Goal: Task Accomplishment & Management: Use online tool/utility

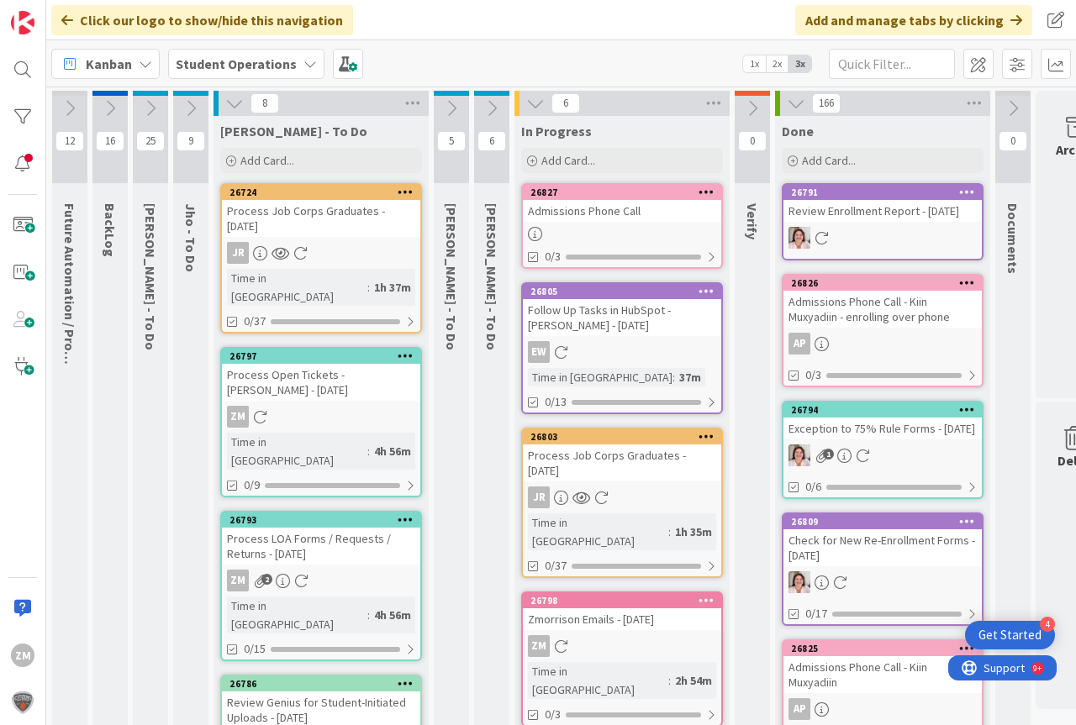
scroll to position [0, 40]
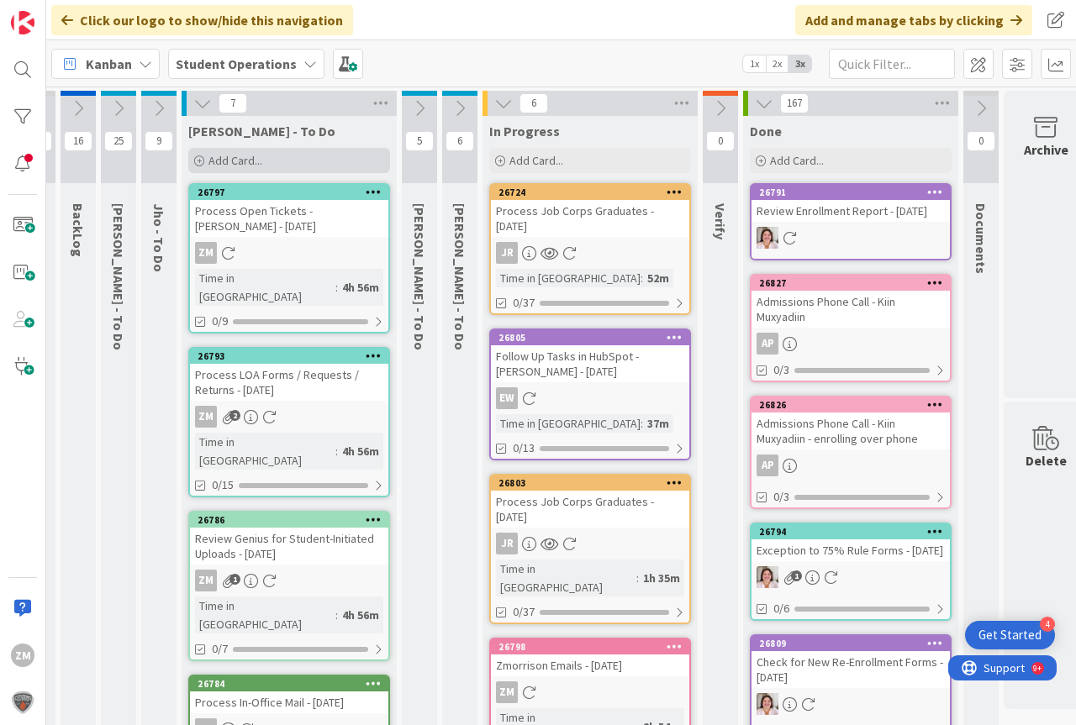
click at [249, 161] on span "Add Card..." at bounding box center [235, 160] width 54 height 15
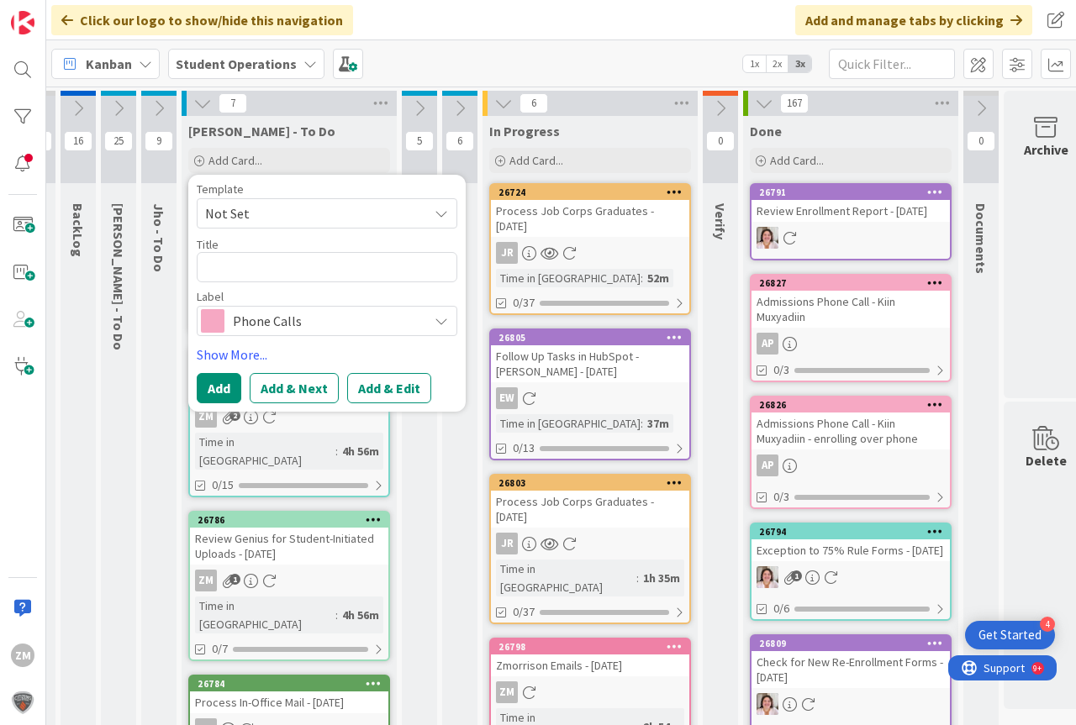
click at [445, 216] on icon at bounding box center [441, 213] width 13 height 13
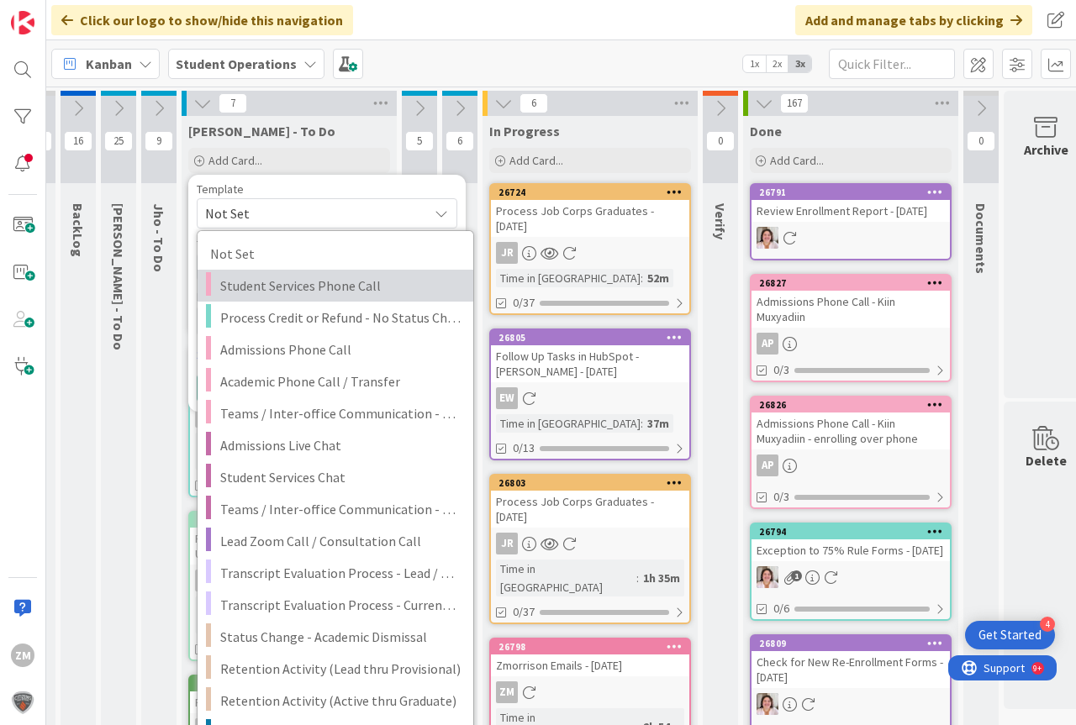
click at [340, 287] on span "Student Services Phone Call" at bounding box center [340, 286] width 240 height 22
type textarea "x"
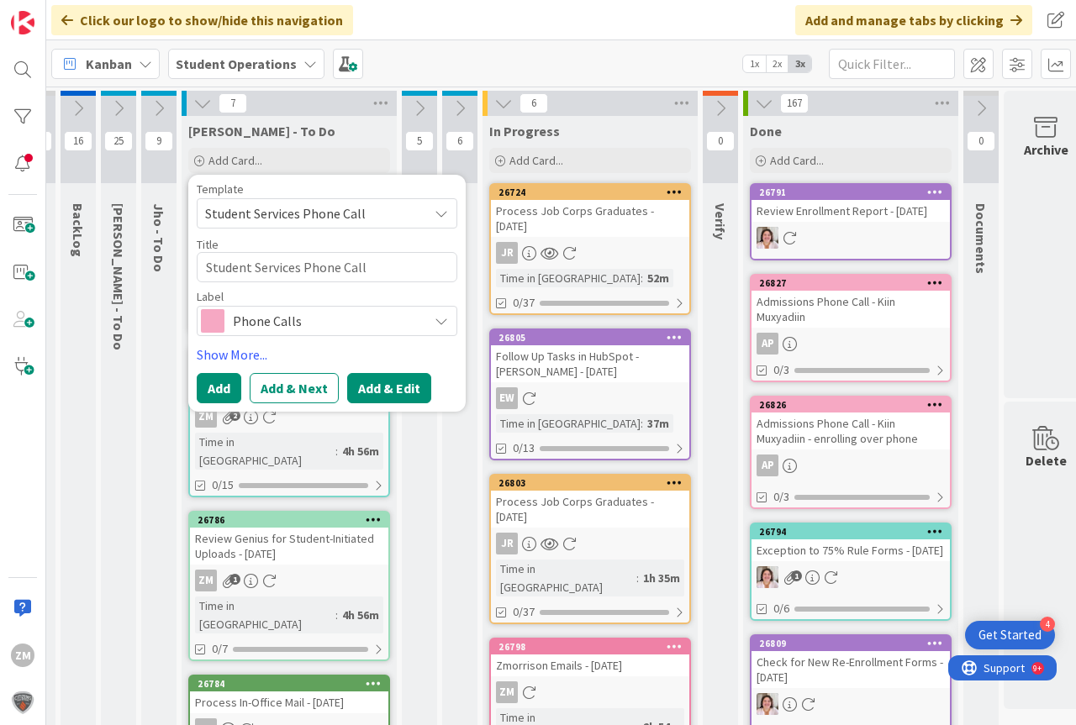
click at [392, 391] on button "Add & Edit" at bounding box center [389, 388] width 84 height 30
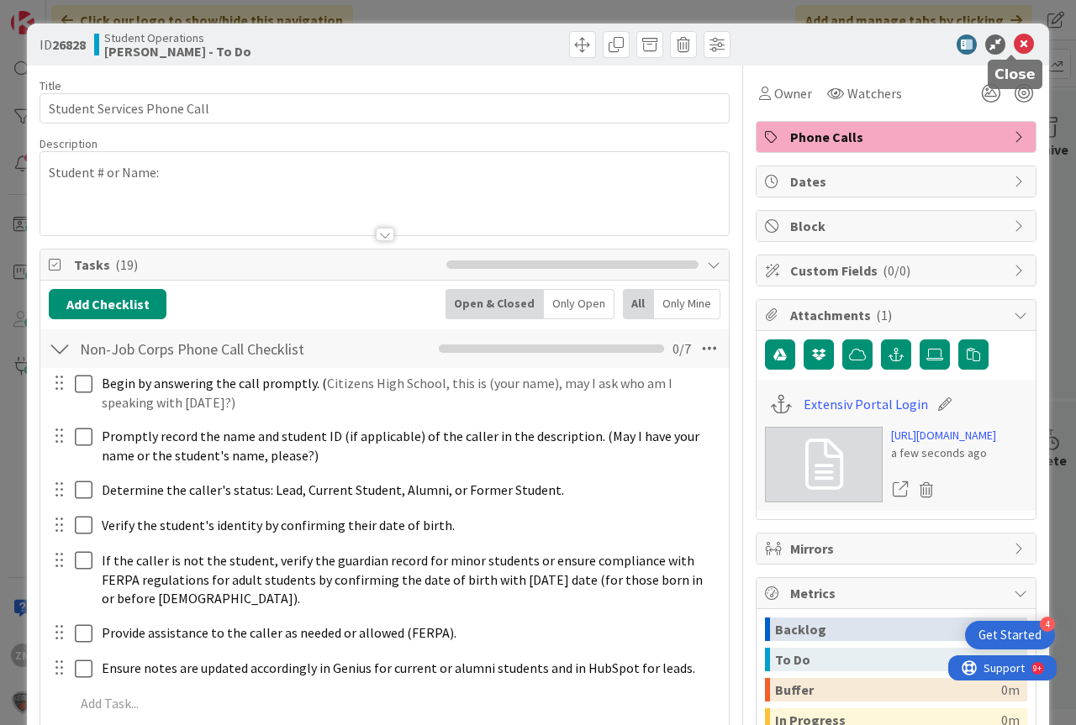
click at [1020, 40] on icon at bounding box center [1024, 44] width 20 height 20
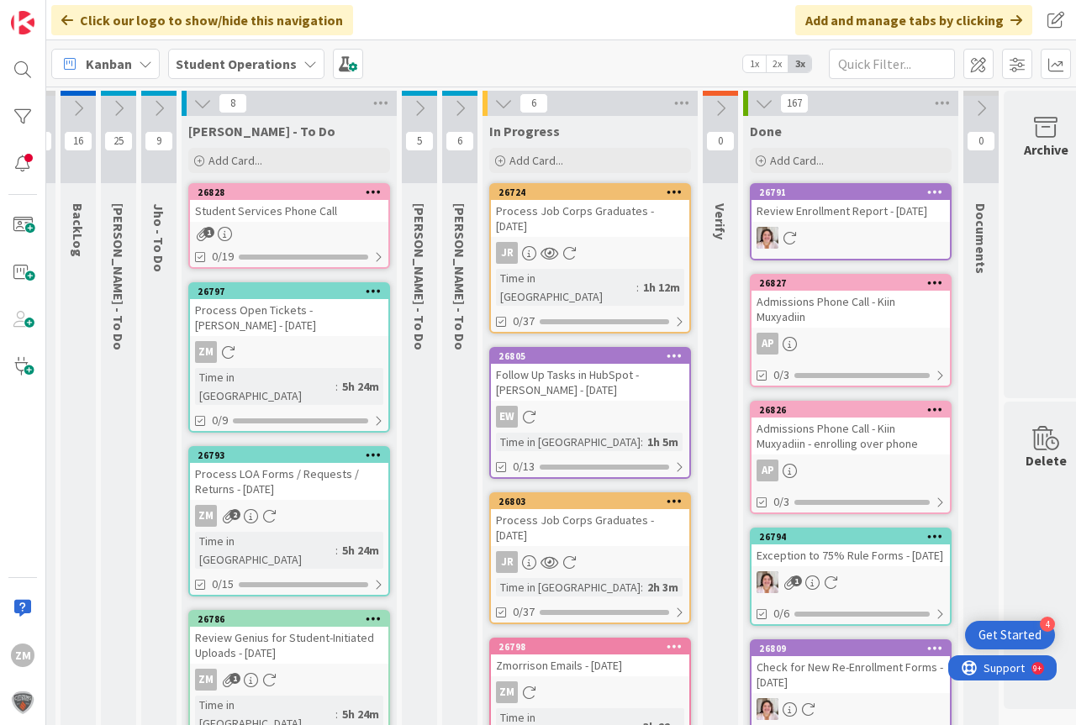
click at [370, 191] on icon at bounding box center [374, 192] width 16 height 12
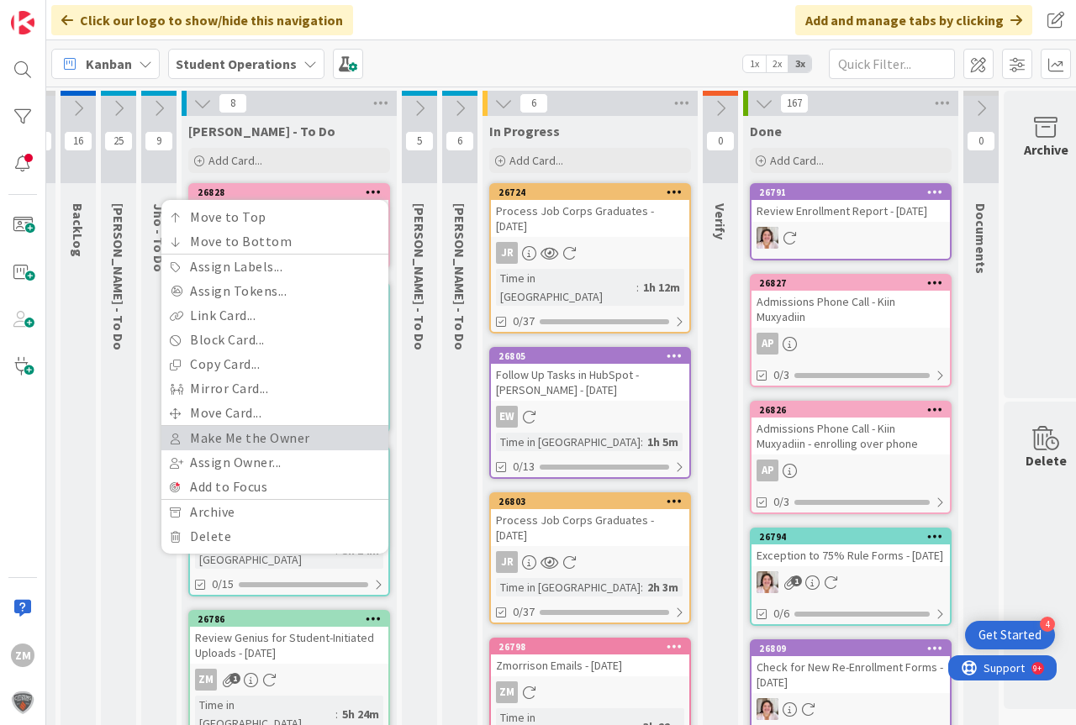
click at [243, 438] on link "Make Me the Owner" at bounding box center [274, 438] width 227 height 24
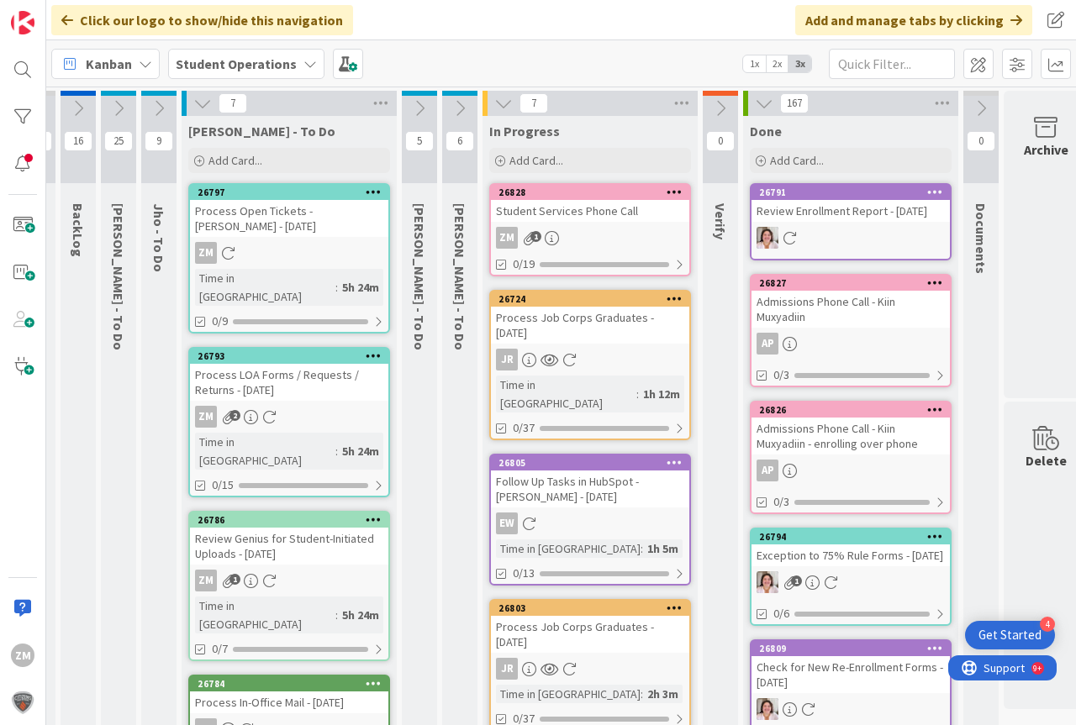
click at [606, 232] on div "ZM 1" at bounding box center [590, 238] width 198 height 22
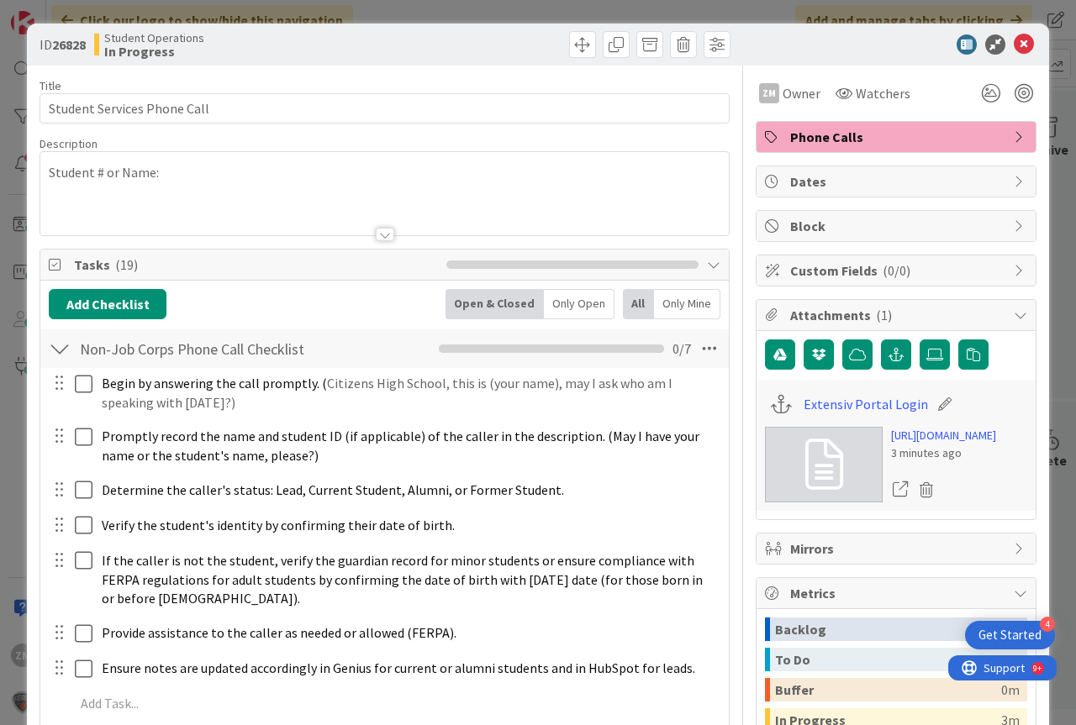
click at [176, 168] on p "Student # or Name:" at bounding box center [385, 172] width 672 height 19
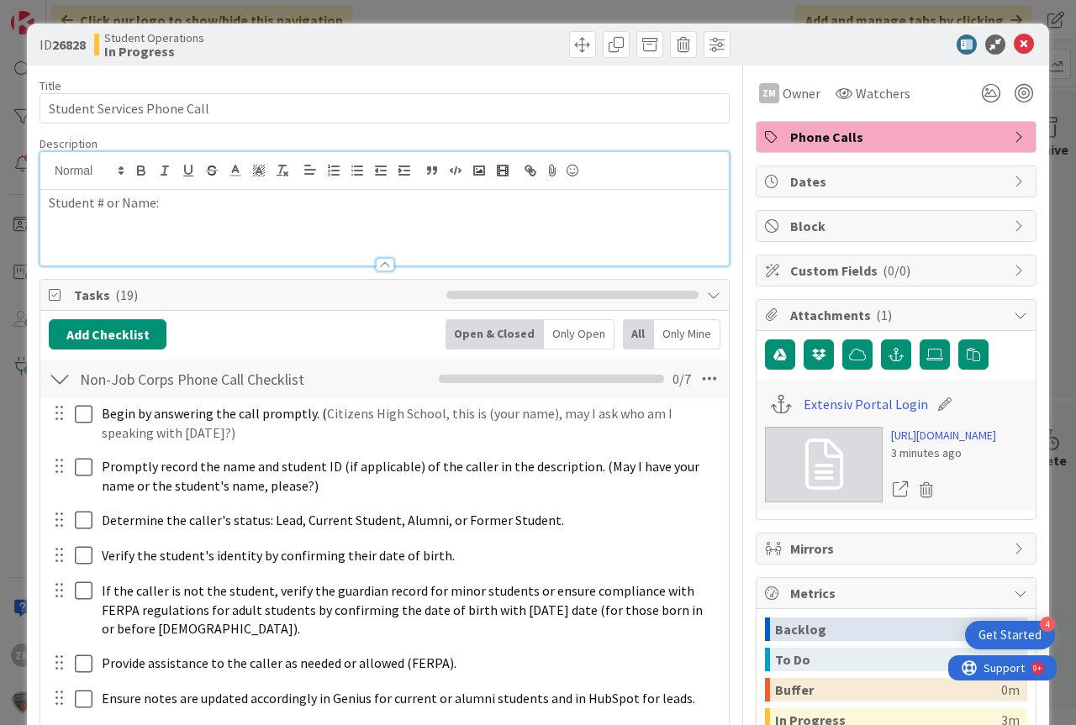
click at [172, 208] on p "Student # or Name:" at bounding box center [385, 202] width 672 height 19
click at [1015, 46] on icon at bounding box center [1024, 44] width 20 height 20
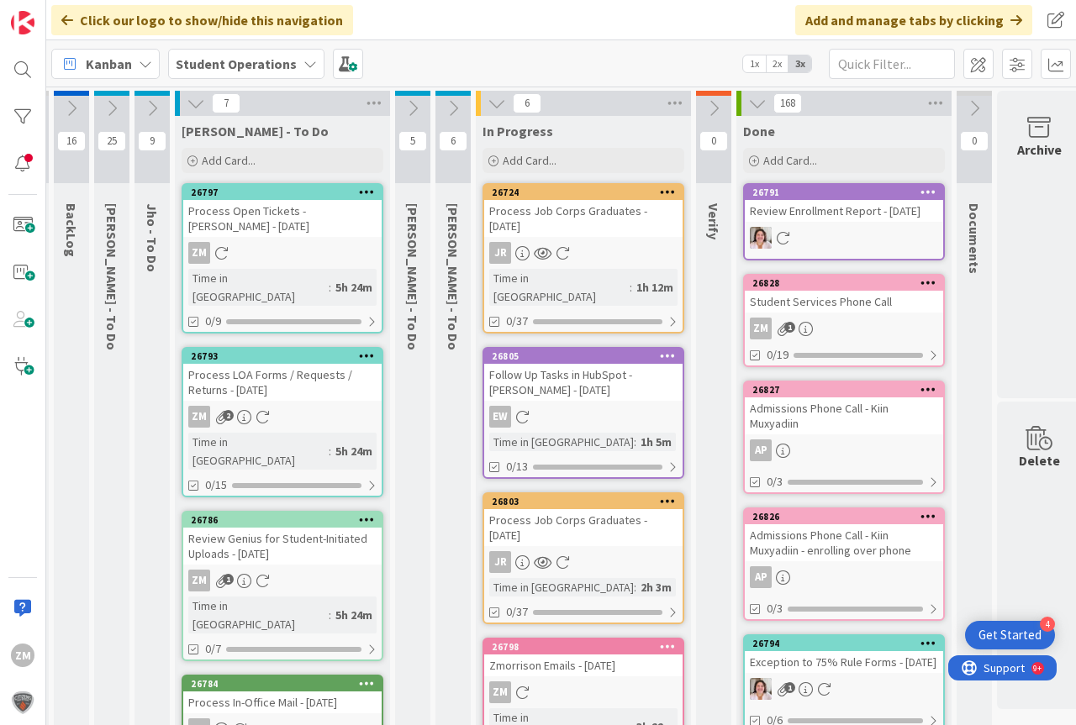
scroll to position [0, 42]
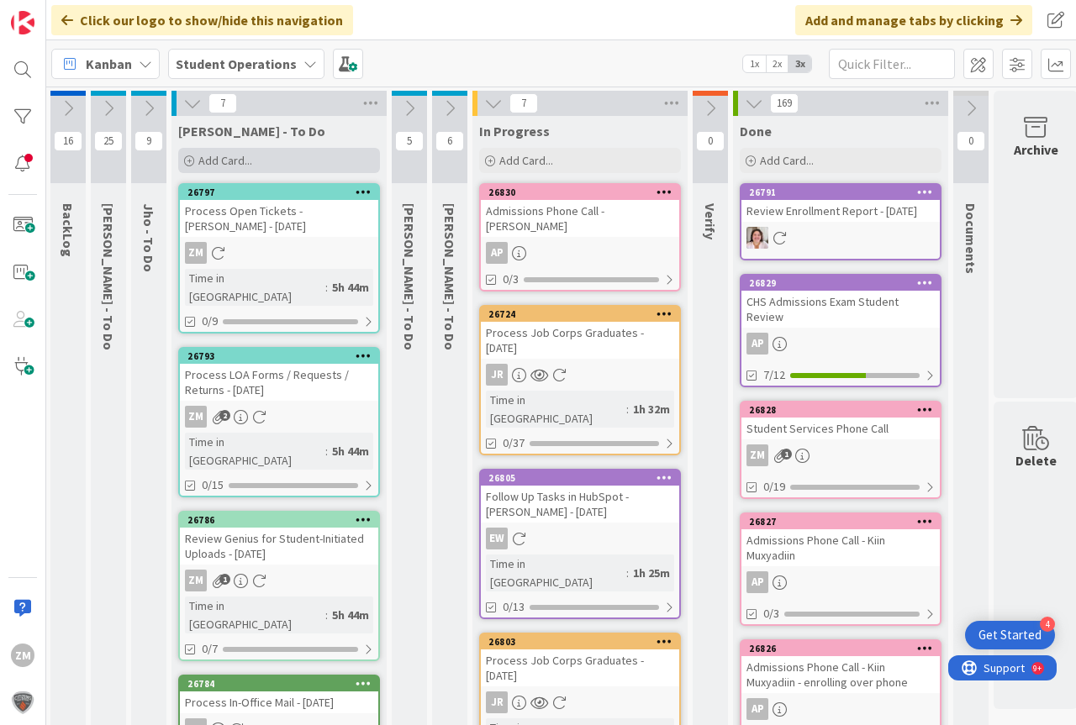
click at [238, 161] on span "Add Card..." at bounding box center [225, 160] width 54 height 15
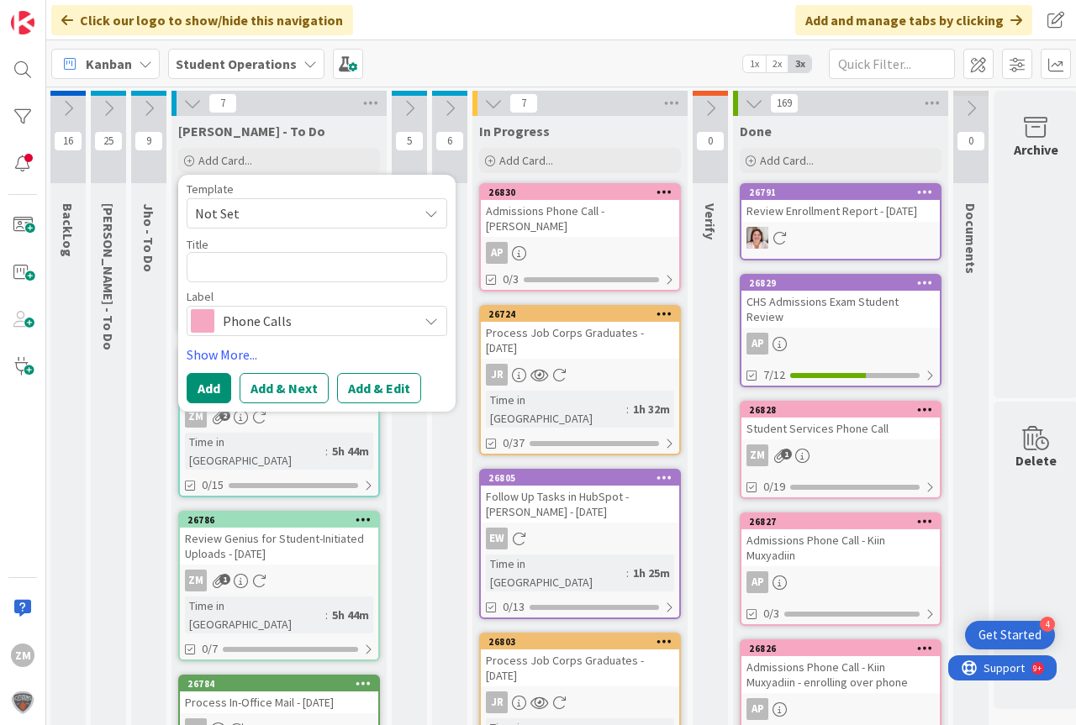
click at [435, 216] on icon at bounding box center [430, 213] width 13 height 13
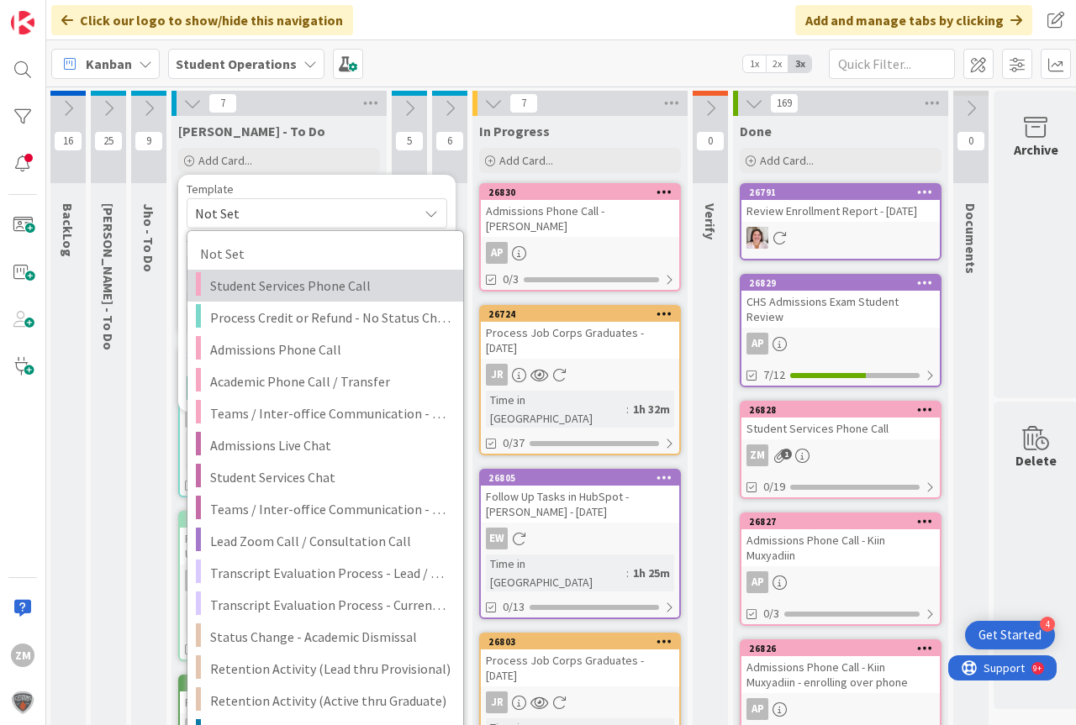
click at [306, 288] on span "Student Services Phone Call" at bounding box center [330, 286] width 240 height 22
type textarea "x"
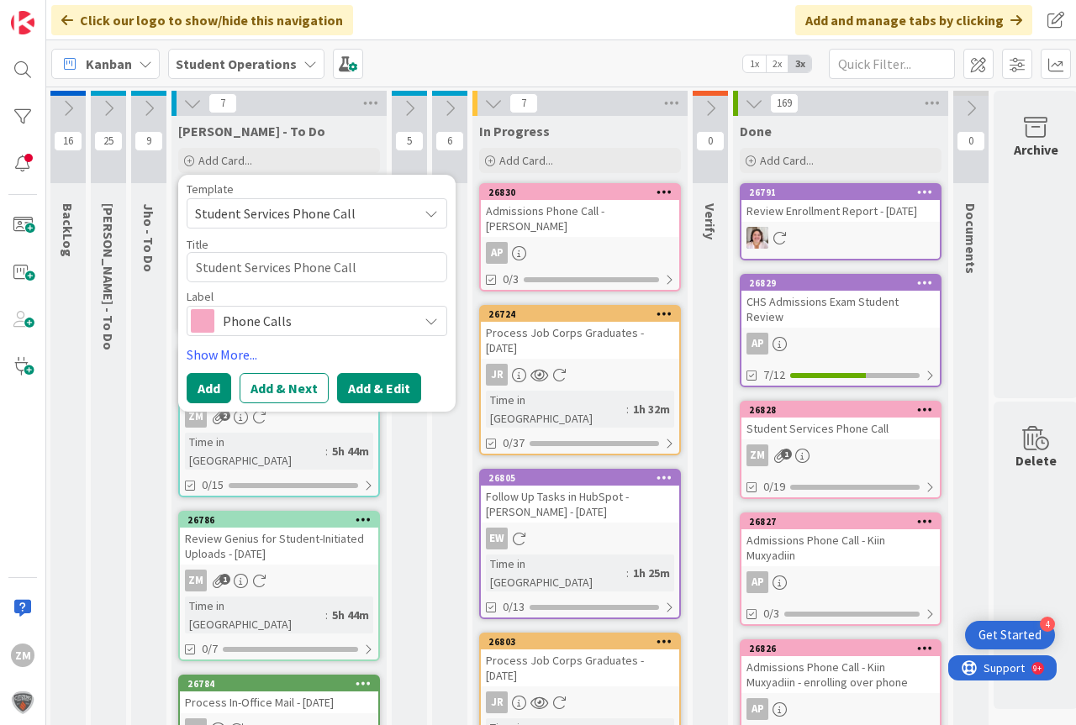
click at [380, 387] on button "Add & Edit" at bounding box center [379, 388] width 84 height 30
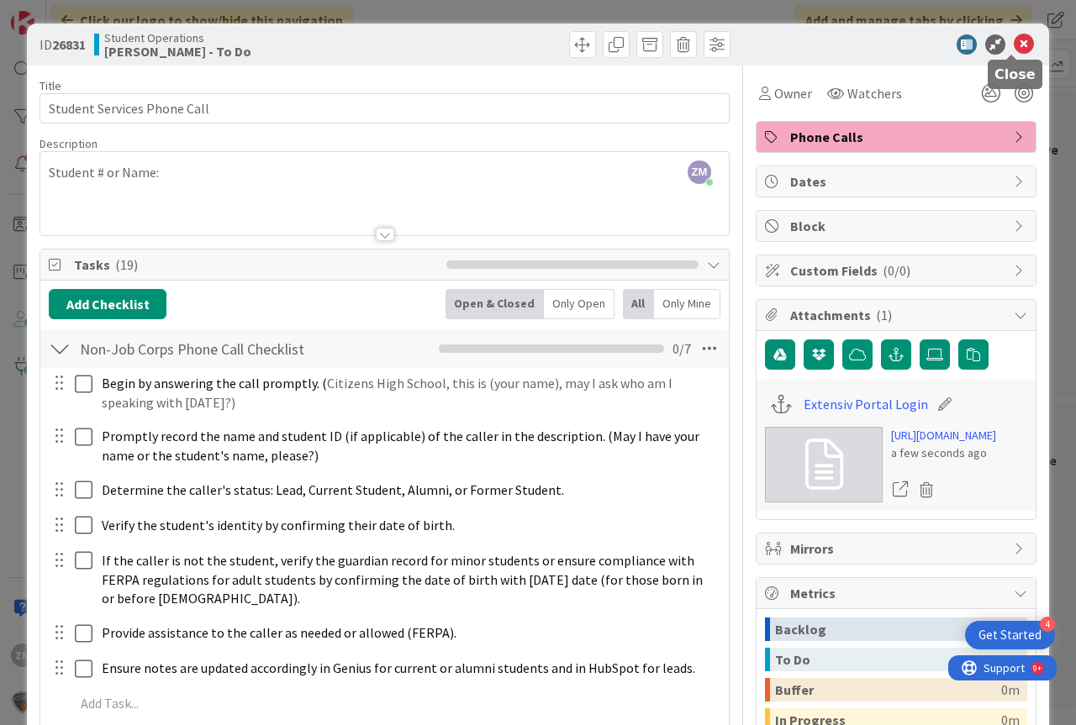
click at [1014, 43] on icon at bounding box center [1024, 44] width 20 height 20
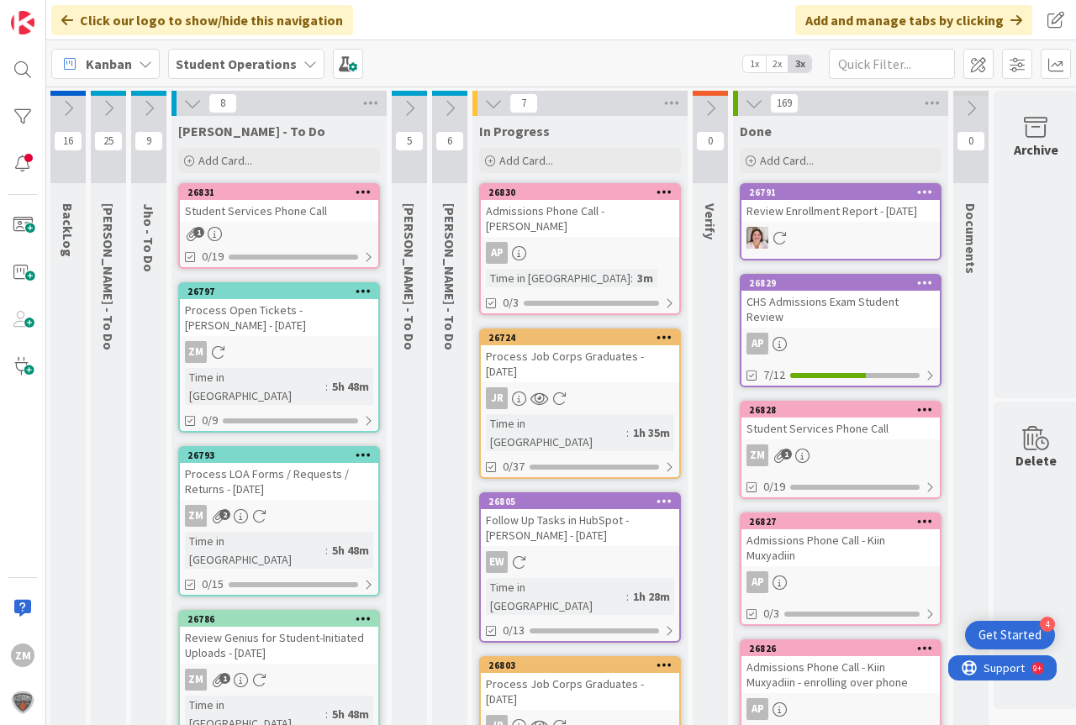
click at [364, 192] on icon at bounding box center [364, 192] width 16 height 12
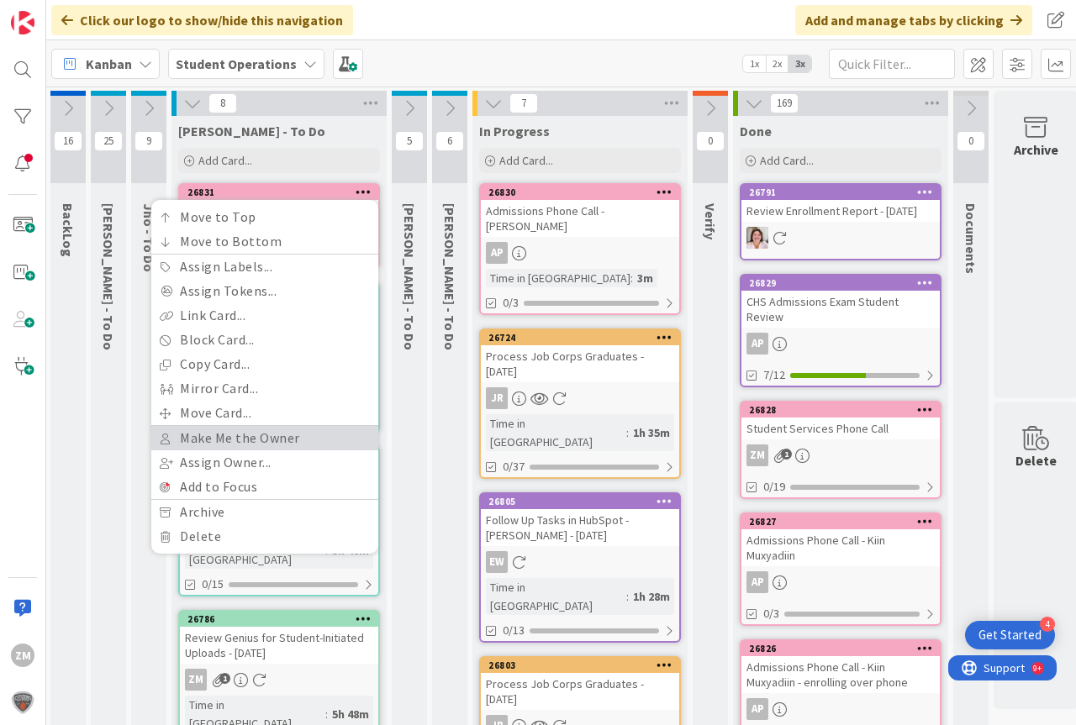
click at [256, 437] on link "Make Me the Owner" at bounding box center [264, 438] width 227 height 24
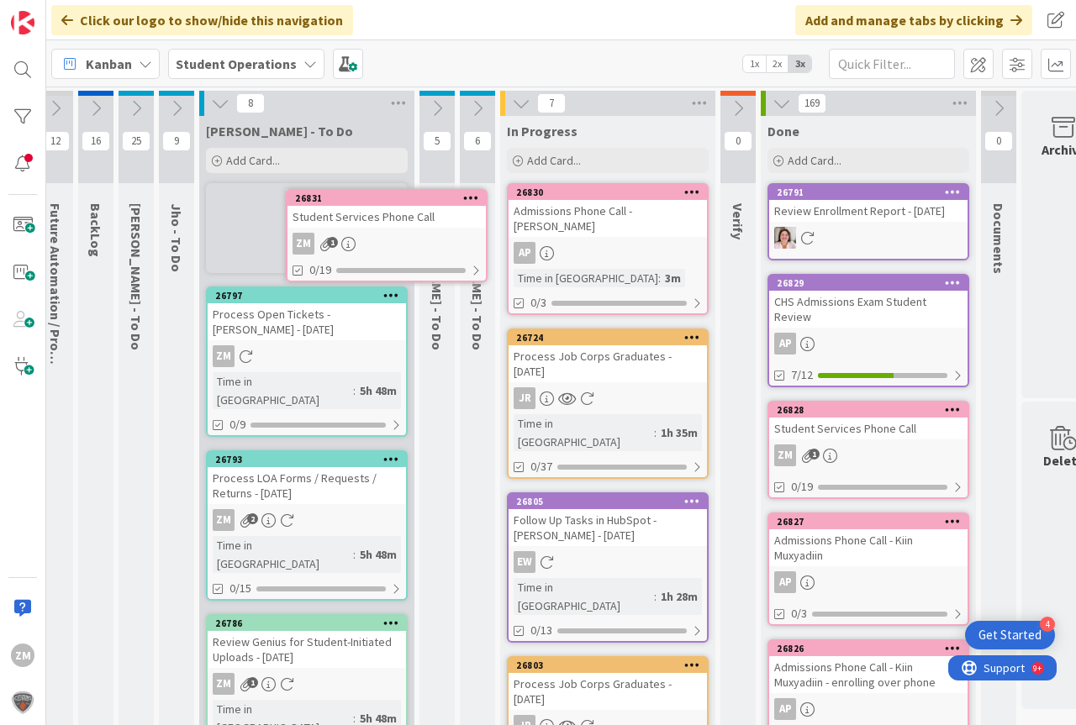
scroll to position [0, 9]
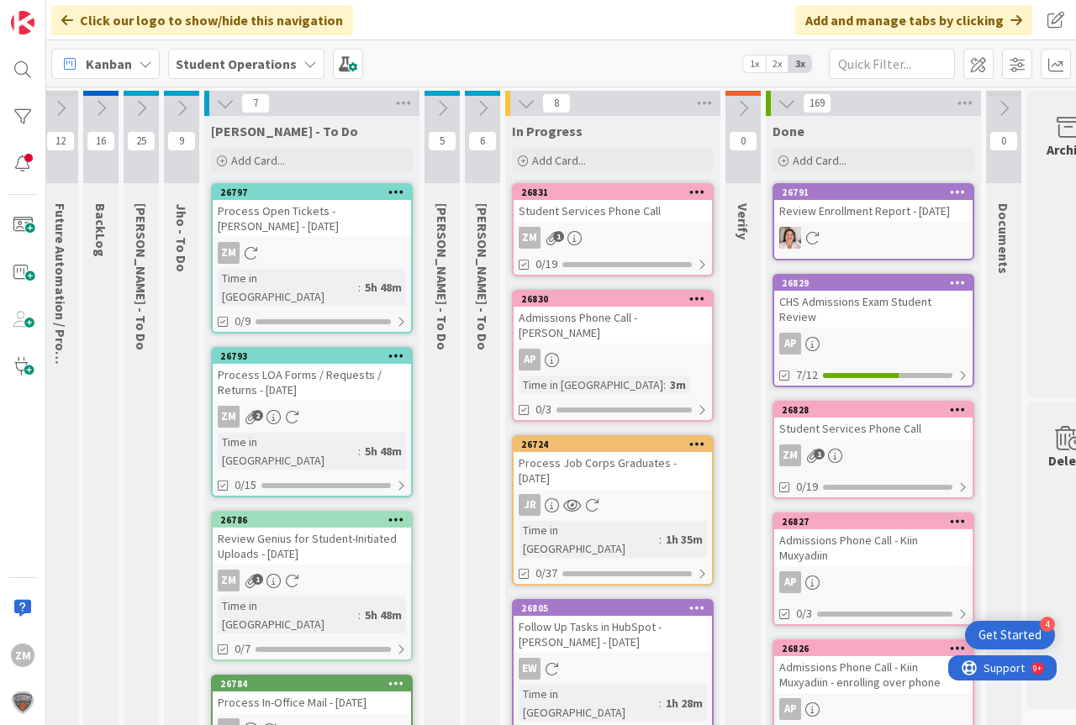
click at [553, 213] on div "Student Services Phone Call" at bounding box center [613, 211] width 198 height 22
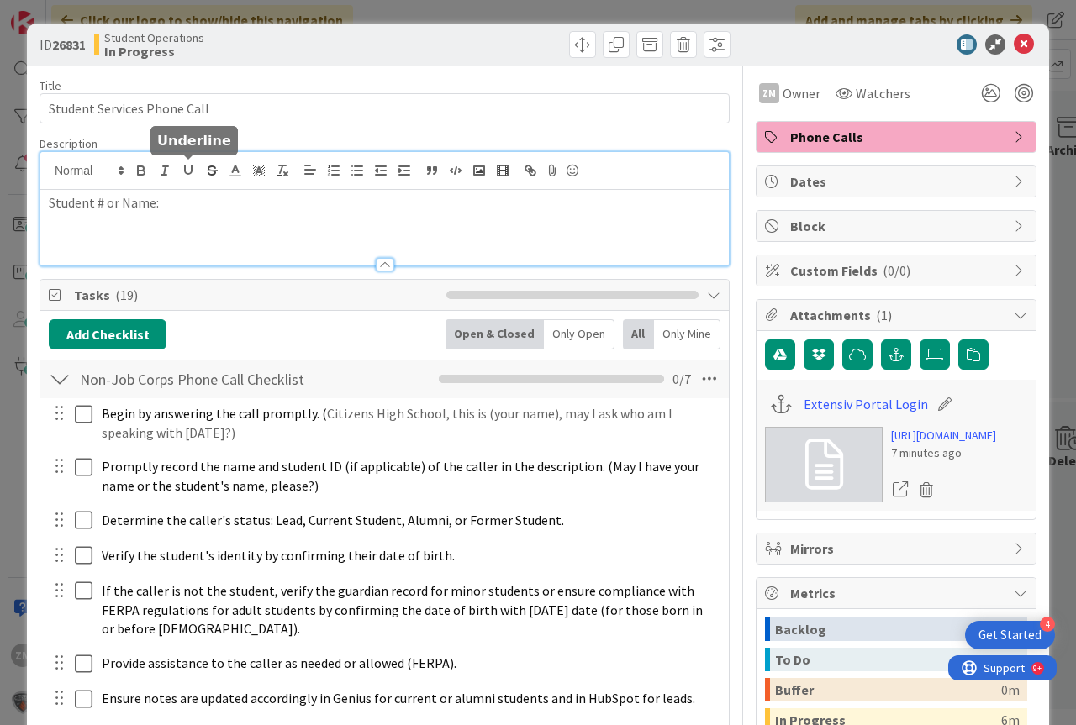
click at [198, 177] on div "Student # or Name:" at bounding box center [384, 208] width 688 height 113
click at [1014, 40] on icon at bounding box center [1024, 44] width 20 height 20
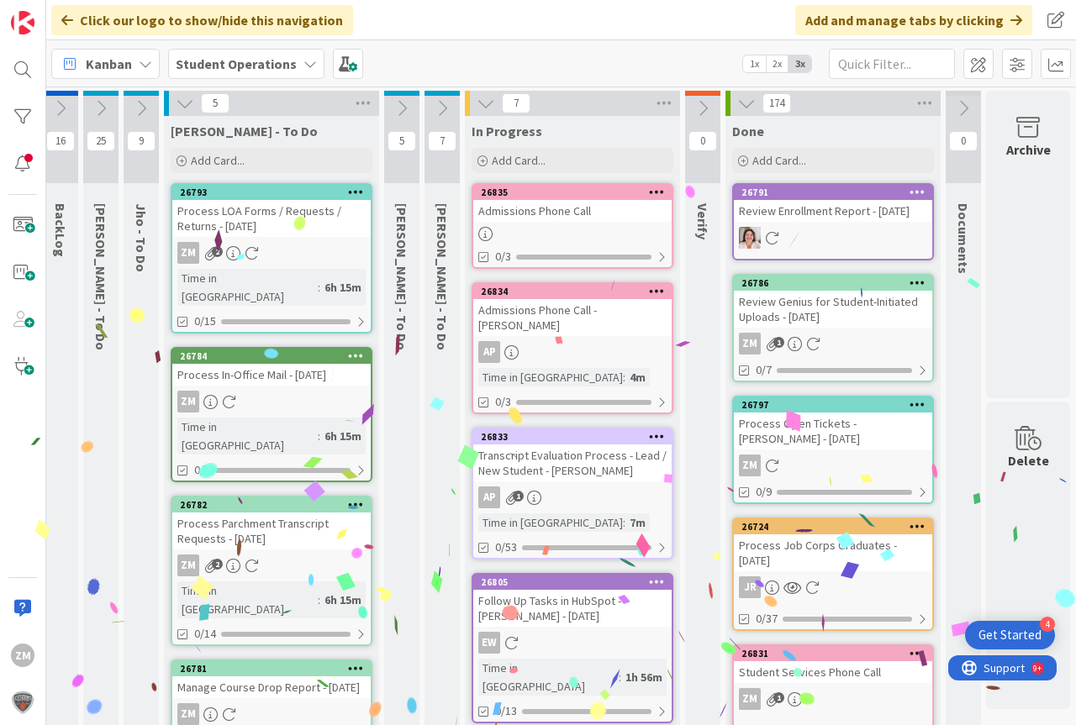
scroll to position [0, 32]
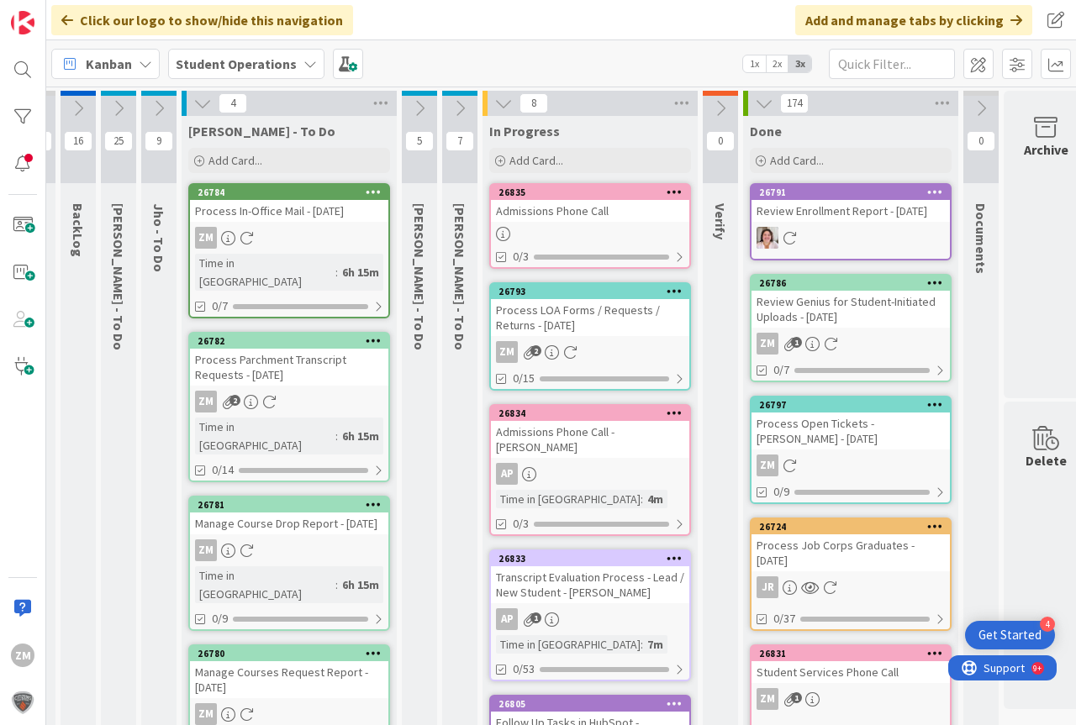
click at [560, 338] on link "26793 Process LOA Forms / Requests / Returns - [DATE] ZM 2 0/15" at bounding box center [590, 336] width 202 height 108
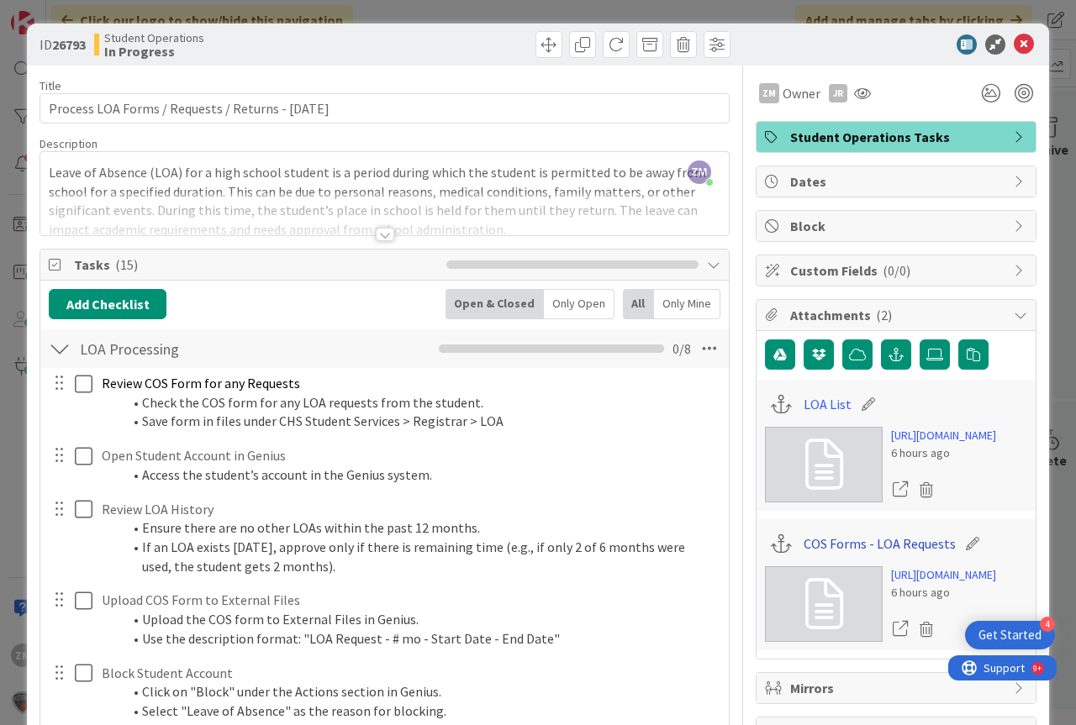
click at [895, 554] on link "COS Forms - LOA Requests" at bounding box center [880, 544] width 152 height 20
click at [804, 404] on link "LOA List" at bounding box center [828, 404] width 48 height 20
click at [1014, 39] on icon at bounding box center [1024, 44] width 20 height 20
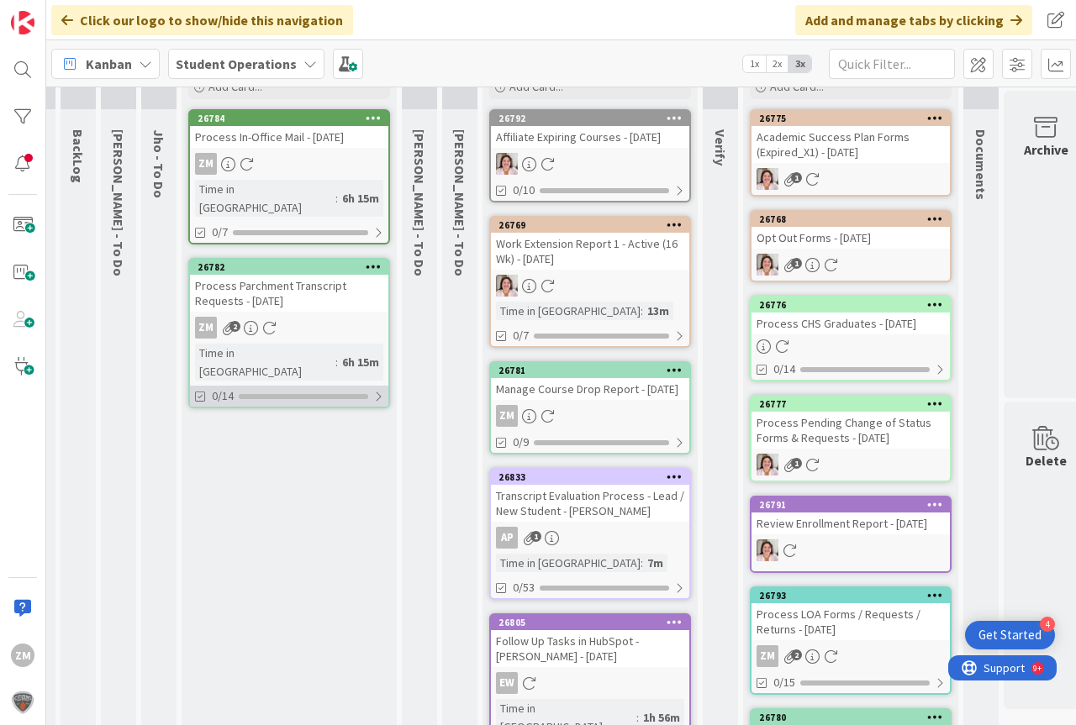
scroll to position [0, 32]
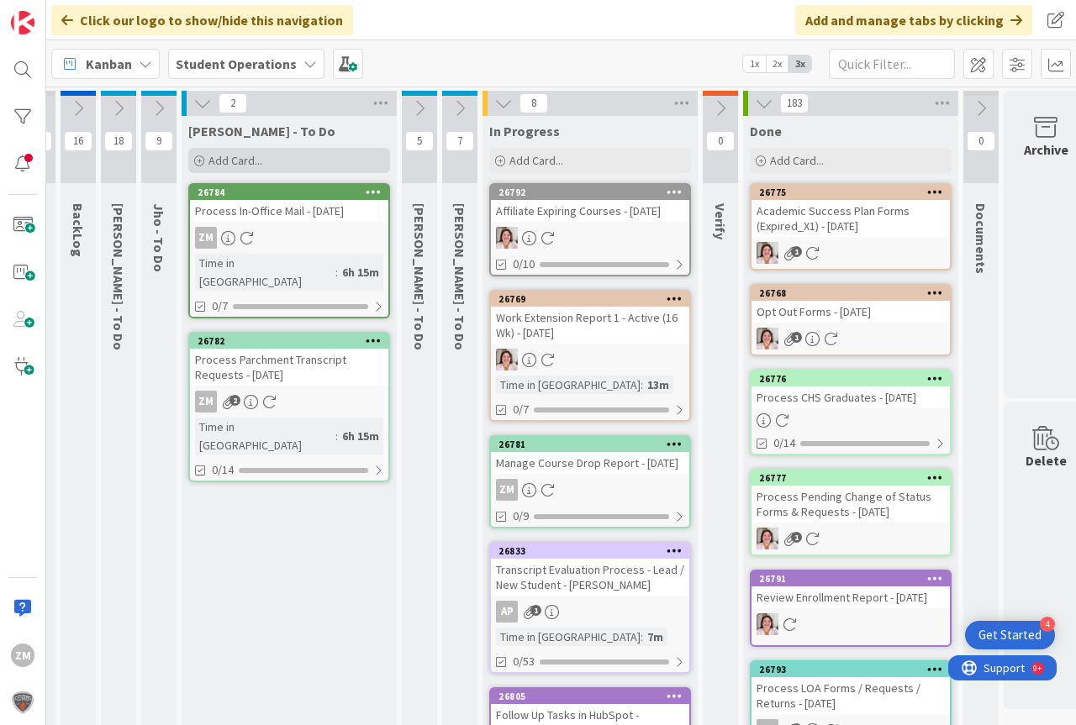
click at [222, 158] on span "Add Card..." at bounding box center [235, 160] width 54 height 15
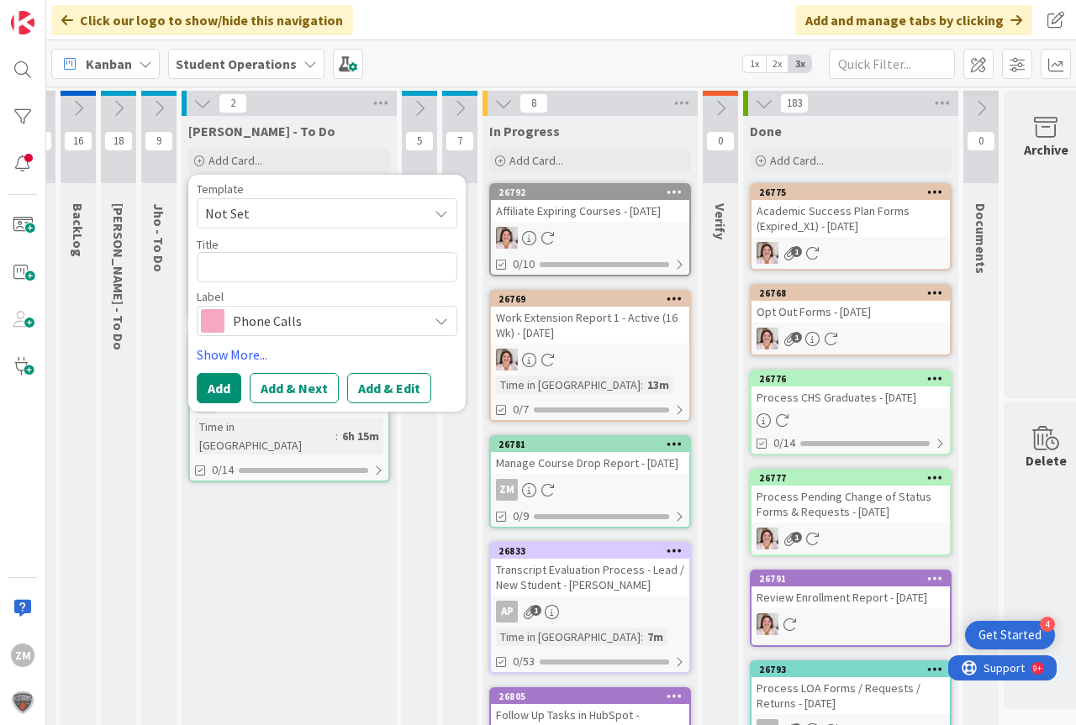
click at [446, 216] on icon at bounding box center [441, 213] width 13 height 13
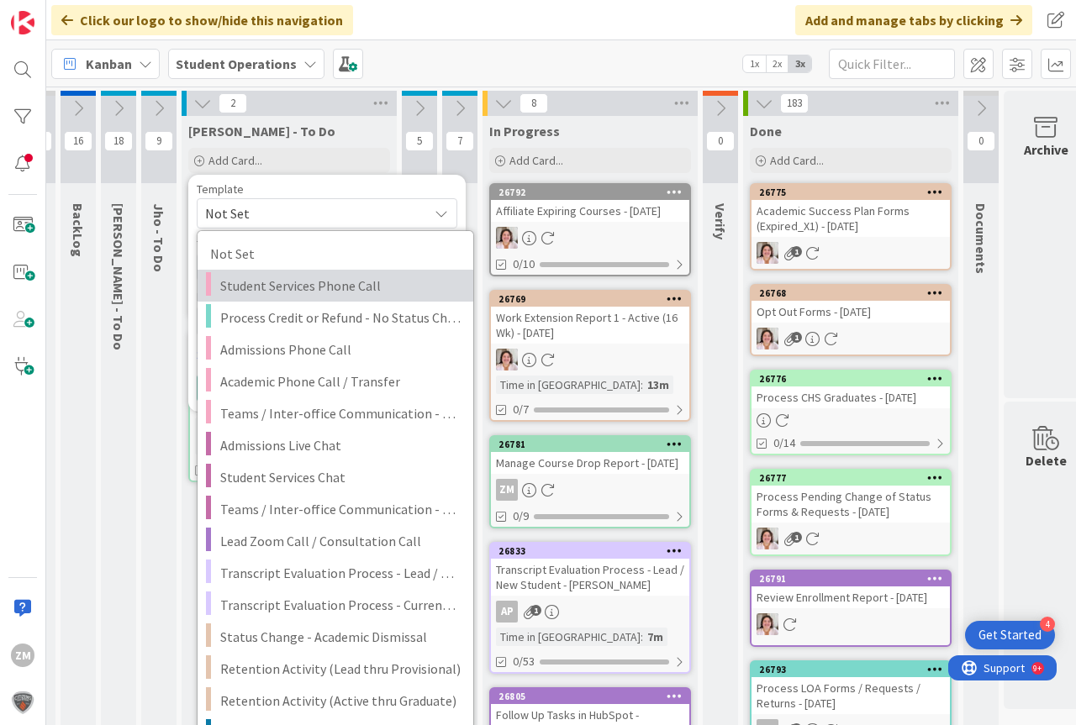
click at [309, 287] on span "Student Services Phone Call" at bounding box center [340, 286] width 240 height 22
type textarea "x"
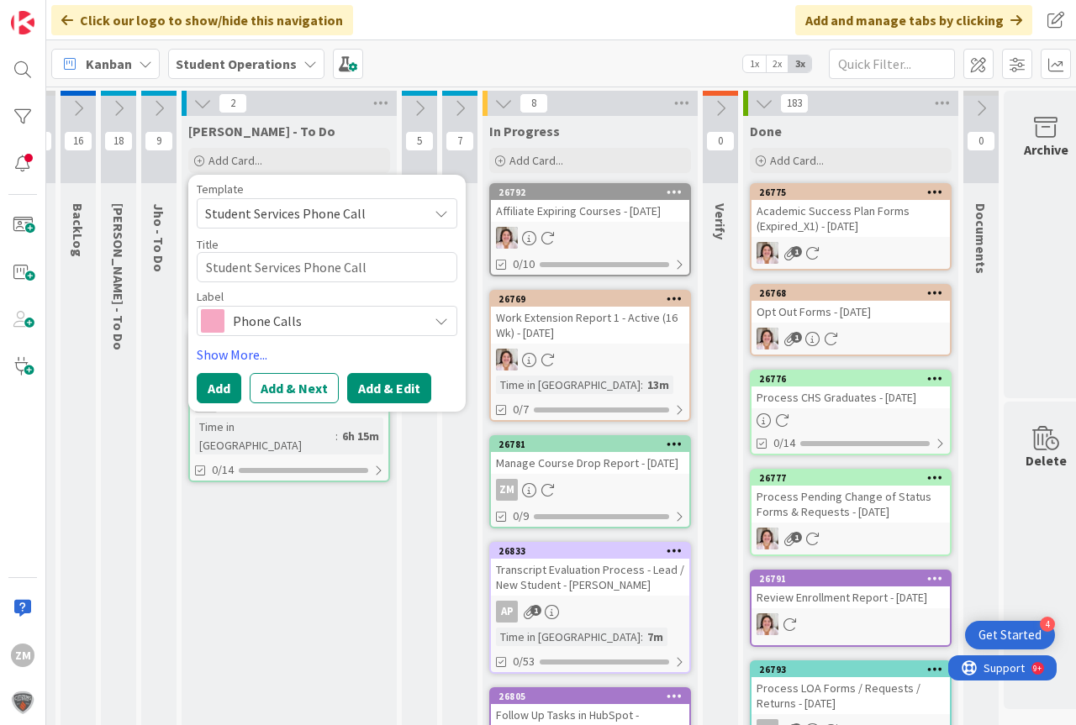
click at [389, 387] on button "Add & Edit" at bounding box center [389, 388] width 84 height 30
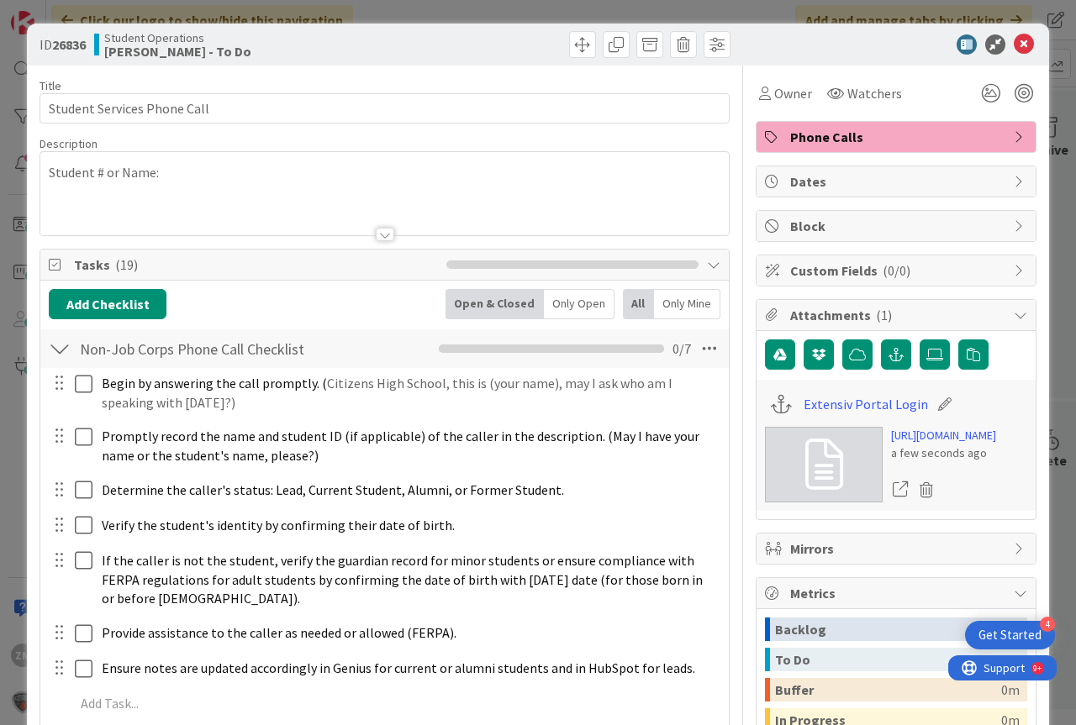
click at [174, 171] on div "Student # or Name:" at bounding box center [384, 193] width 688 height 83
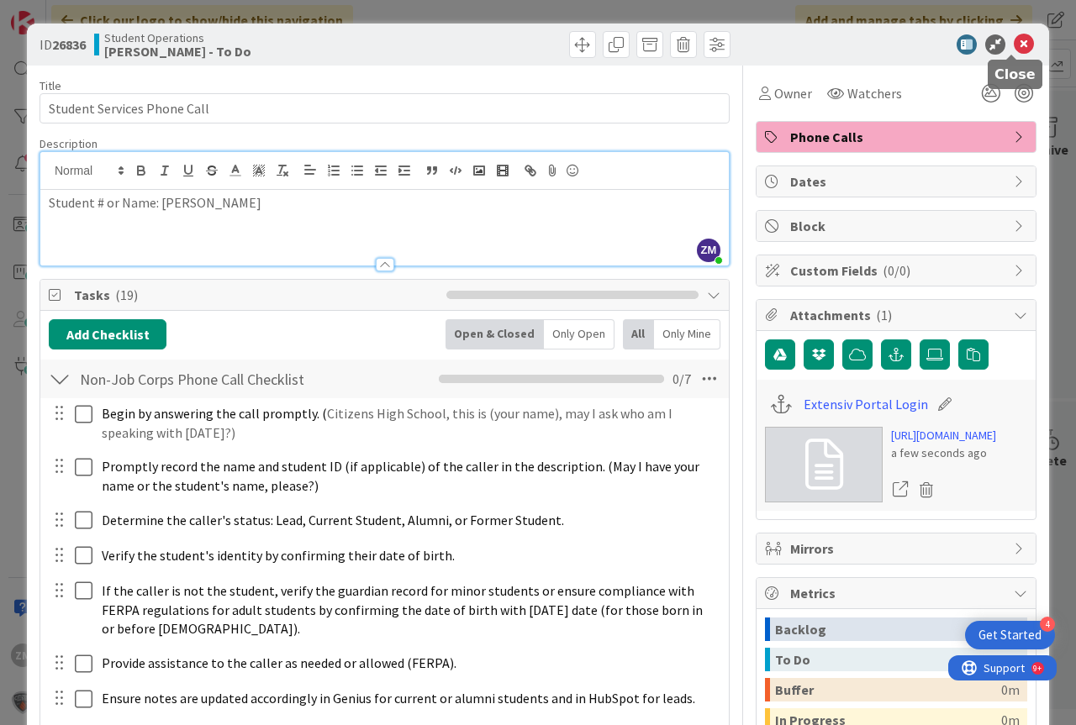
click at [1014, 47] on icon at bounding box center [1024, 44] width 20 height 20
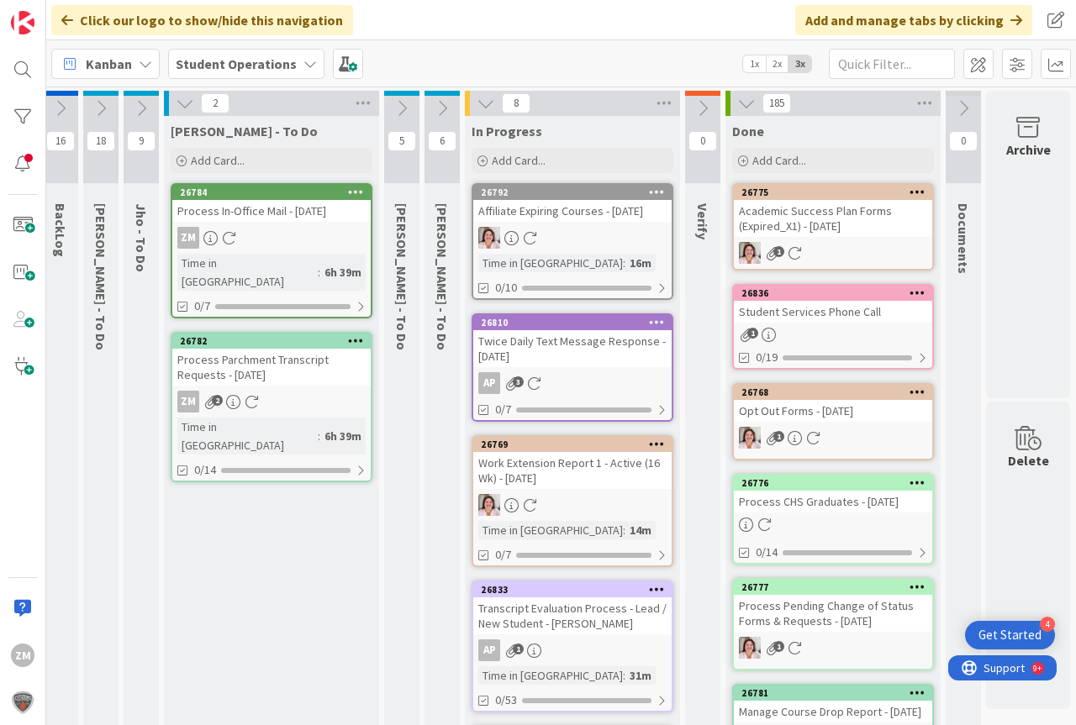
scroll to position [0, 57]
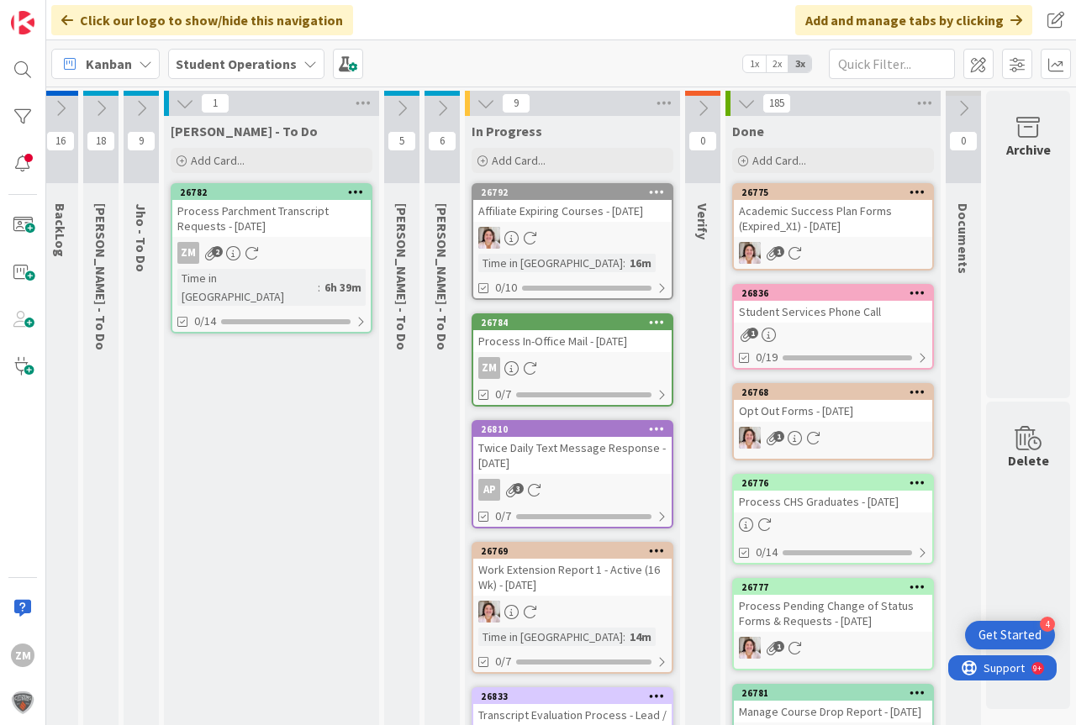
click at [541, 367] on div "ZM" at bounding box center [572, 368] width 198 height 22
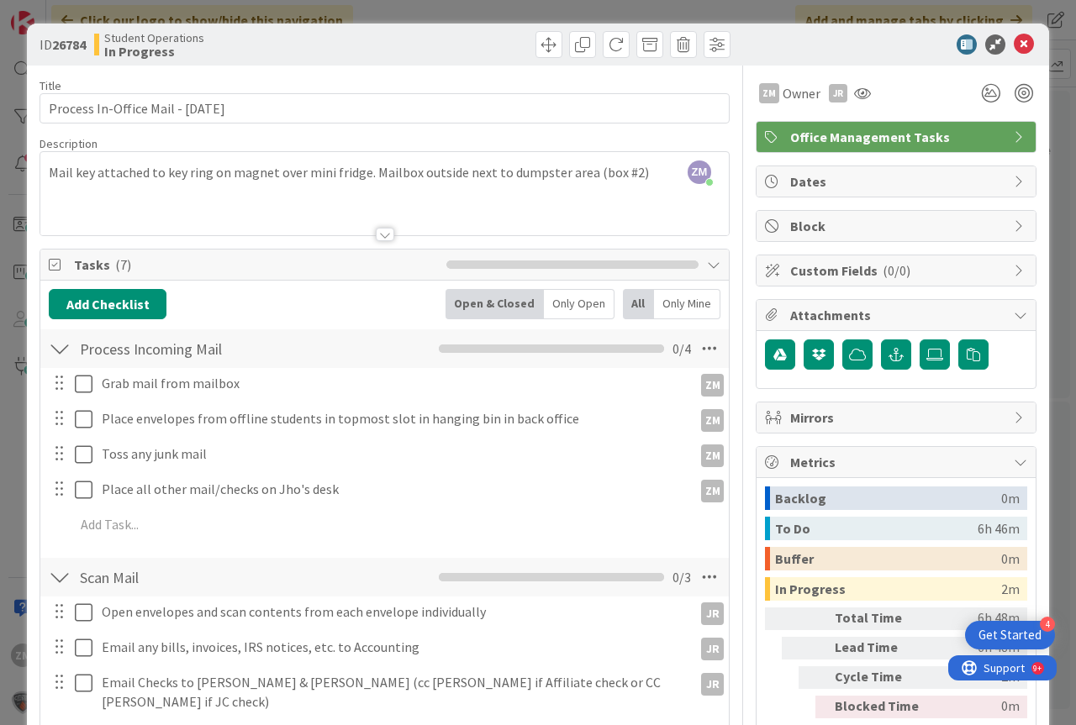
click at [707, 266] on icon at bounding box center [713, 264] width 13 height 13
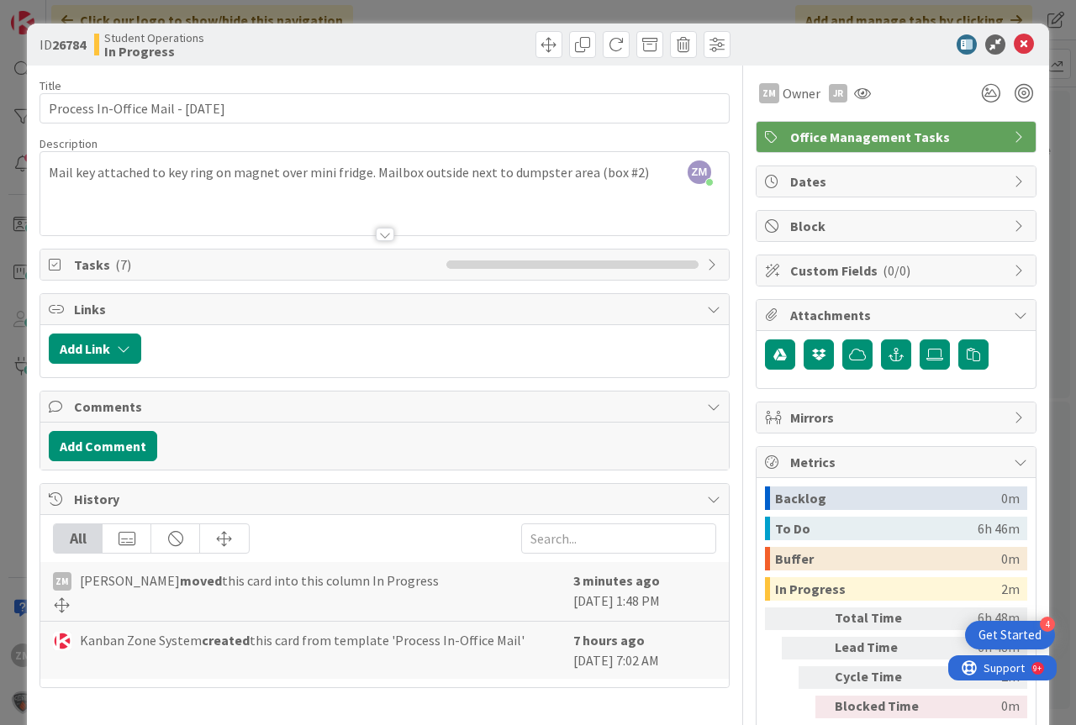
click at [707, 264] on icon at bounding box center [713, 264] width 13 height 13
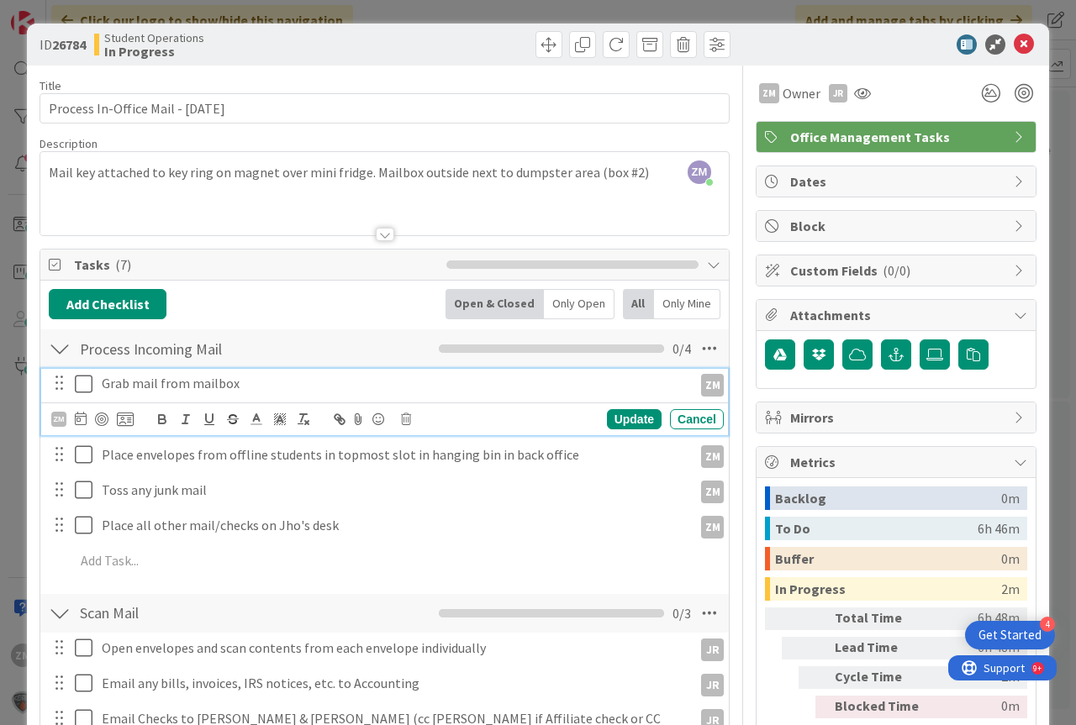
click at [85, 387] on icon at bounding box center [87, 384] width 25 height 20
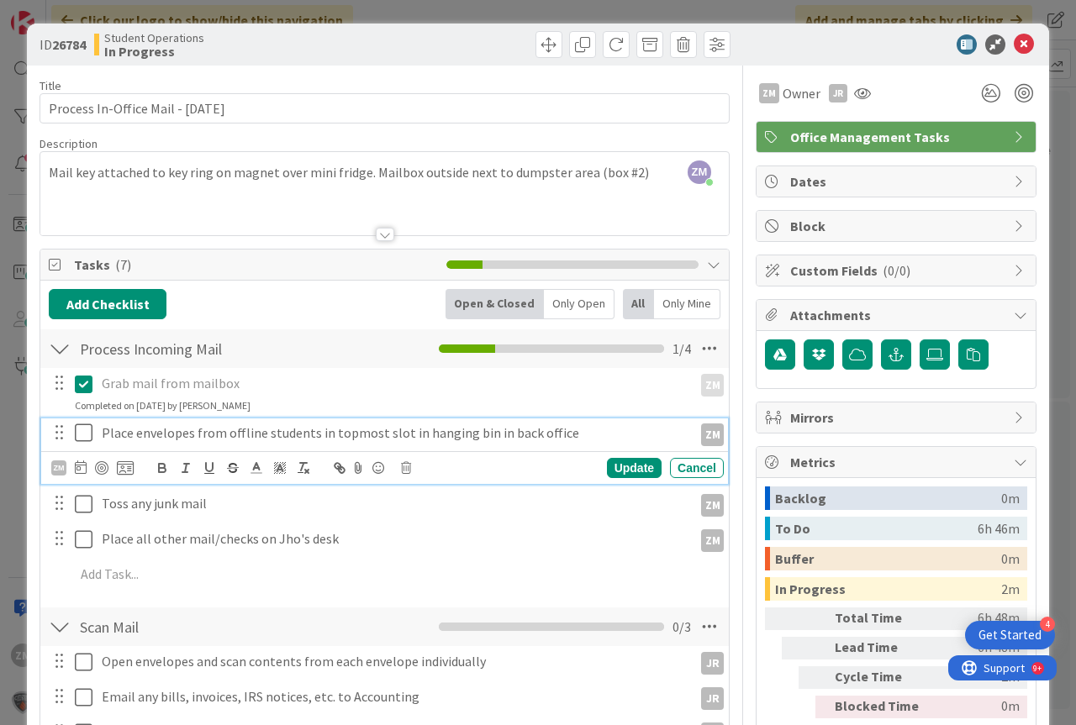
click at [89, 432] on icon at bounding box center [87, 433] width 25 height 20
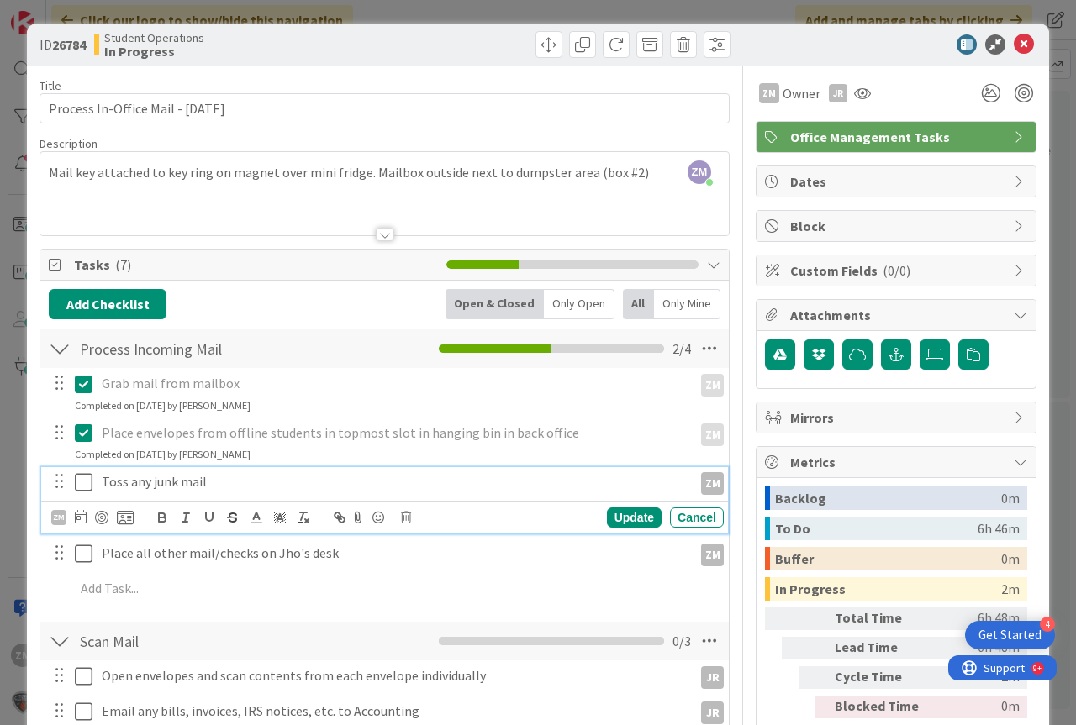
click at [78, 483] on icon at bounding box center [87, 482] width 25 height 20
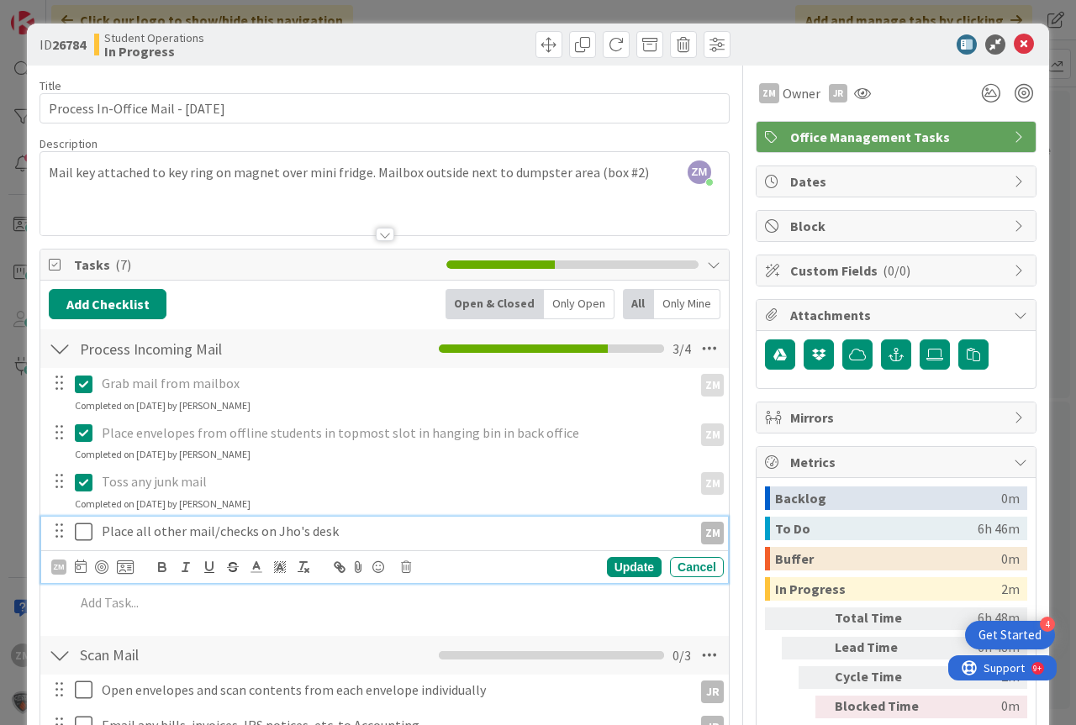
click at [82, 534] on icon at bounding box center [87, 532] width 25 height 20
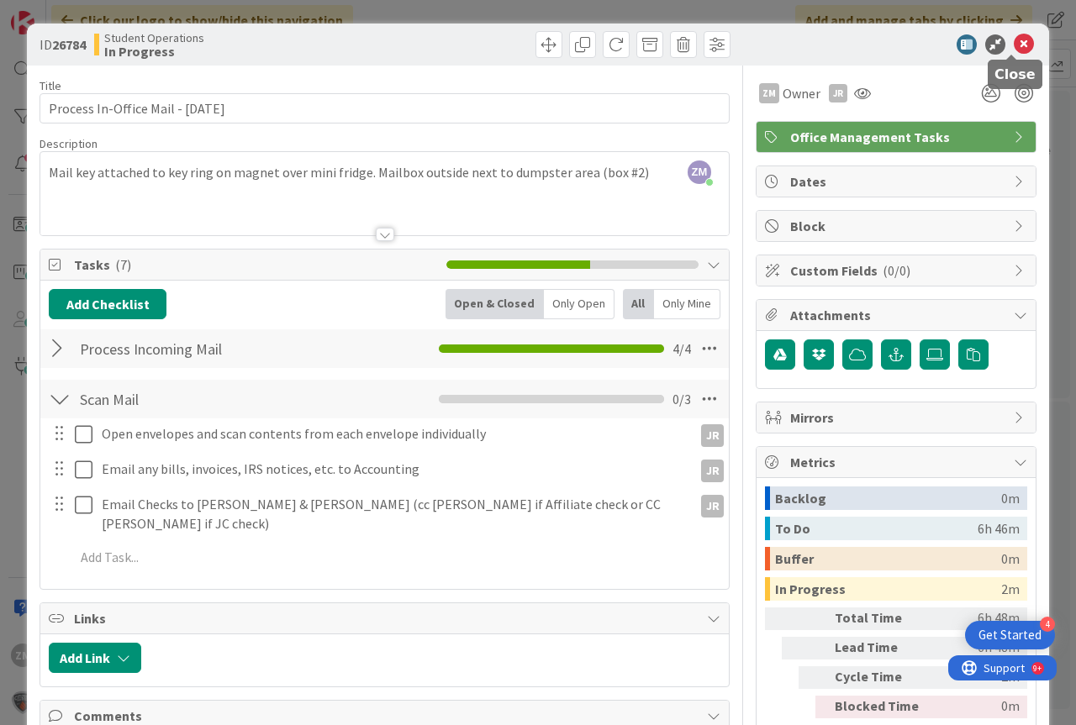
click at [1014, 41] on icon at bounding box center [1024, 44] width 20 height 20
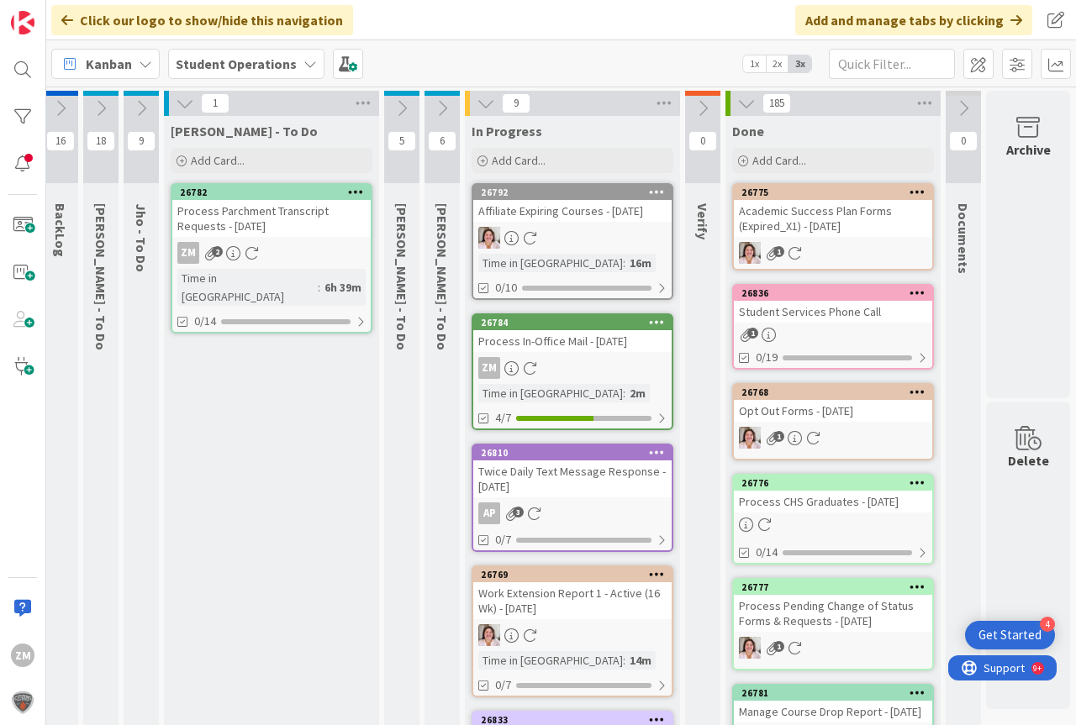
click at [132, 107] on icon at bounding box center [141, 108] width 18 height 18
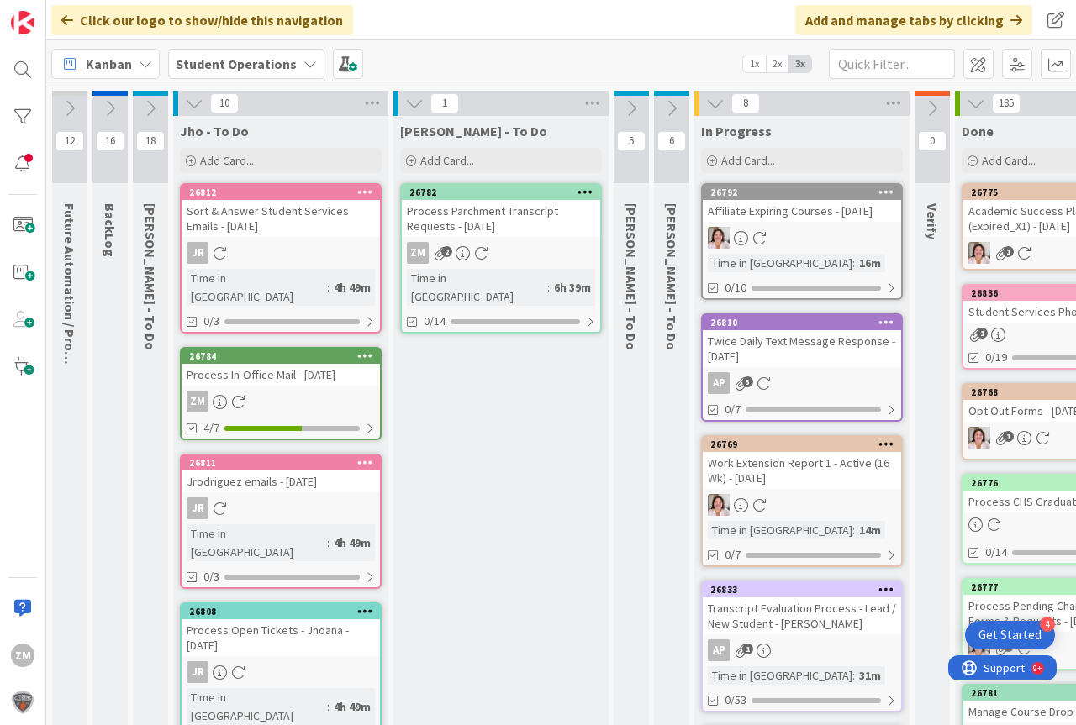
click at [194, 108] on icon at bounding box center [194, 103] width 18 height 18
